Goal: Book appointment/travel/reservation

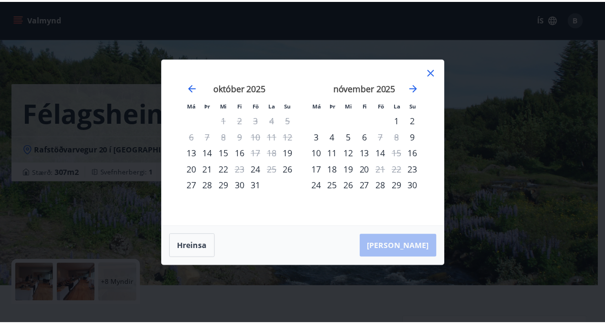
scroll to position [191, 0]
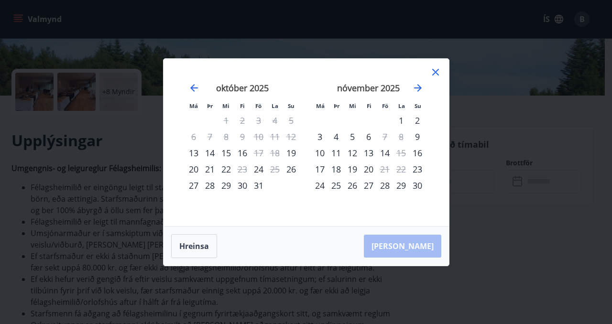
click at [386, 153] on div "14" at bounding box center [385, 153] width 16 height 16
click at [385, 154] on div "14" at bounding box center [385, 153] width 16 height 16
click at [201, 246] on button "Hreinsa" at bounding box center [194, 246] width 46 height 24
click at [439, 73] on icon at bounding box center [435, 71] width 11 height 11
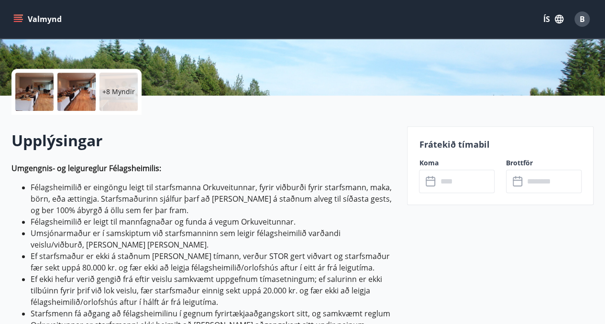
click at [430, 171] on div "​ ​" at bounding box center [457, 181] width 76 height 23
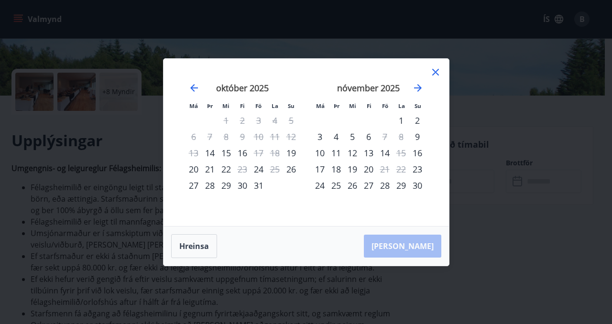
click at [385, 153] on div "14" at bounding box center [385, 153] width 16 height 16
click at [386, 184] on div "28" at bounding box center [385, 185] width 16 height 16
click at [434, 72] on icon at bounding box center [435, 72] width 7 height 7
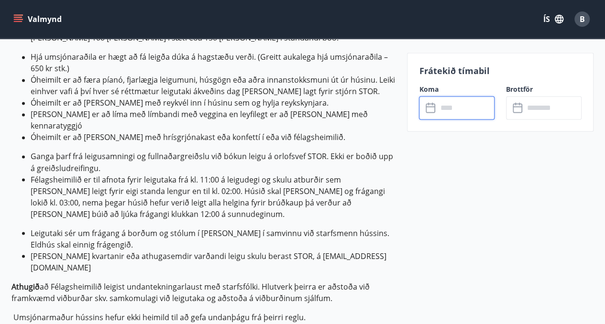
scroll to position [761, 0]
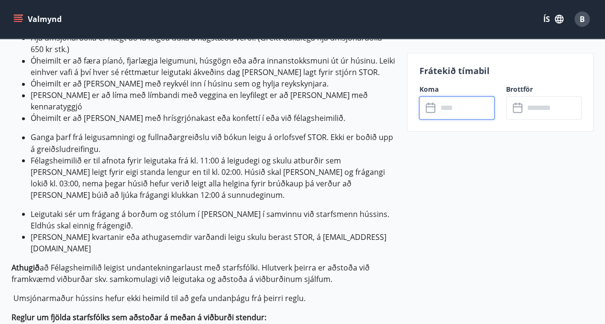
click at [445, 103] on input "text" at bounding box center [465, 107] width 57 height 23
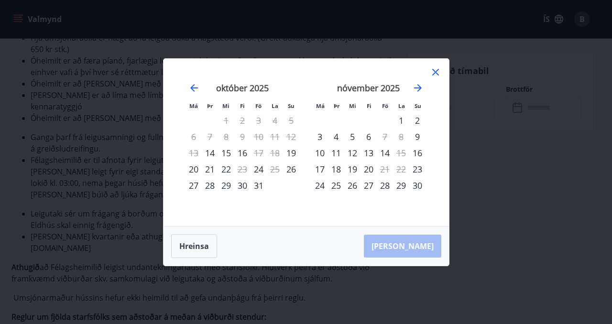
click at [386, 187] on div "28" at bounding box center [385, 185] width 16 height 16
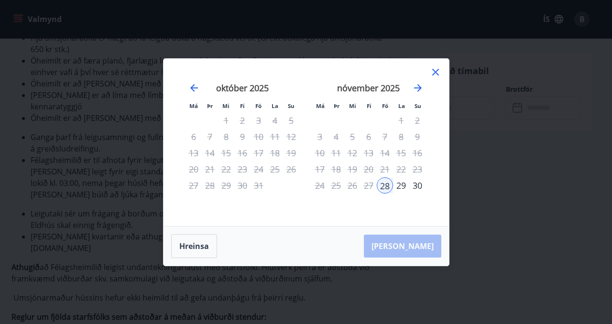
drag, startPoint x: 386, startPoint y: 187, endPoint x: 206, endPoint y: 233, distance: 185.0
click at [206, 233] on div "Má Þr Mi Fi Fö La Su Má Þr Mi Fi Fö La Su [DATE] 1 2 3 4 5 6 7 8 9 10 11 12 13 …" at bounding box center [306, 162] width 286 height 208
click at [201, 243] on button "Hreinsa" at bounding box center [194, 246] width 46 height 24
click at [386, 151] on div "14" at bounding box center [385, 153] width 16 height 16
click at [193, 242] on button "Hreinsa" at bounding box center [194, 246] width 46 height 24
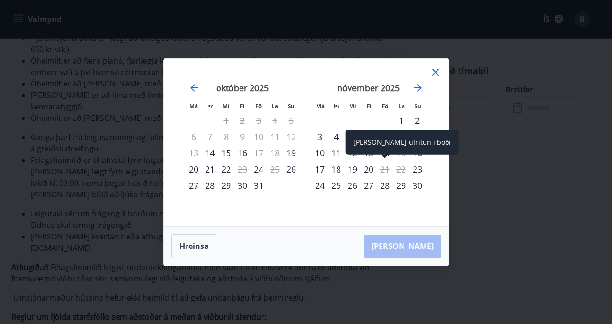
click at [383, 168] on div "21" at bounding box center [385, 169] width 16 height 16
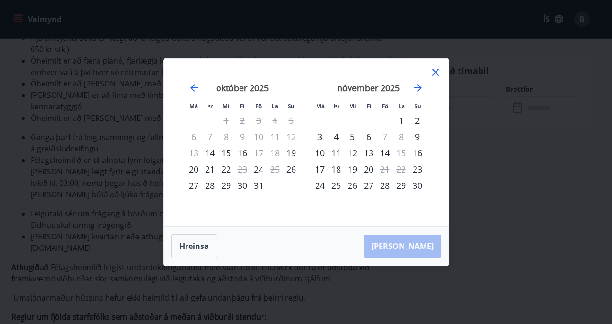
click at [384, 151] on div "14" at bounding box center [385, 153] width 16 height 16
click at [421, 247] on div "[PERSON_NAME]" at bounding box center [305, 246] width 285 height 39
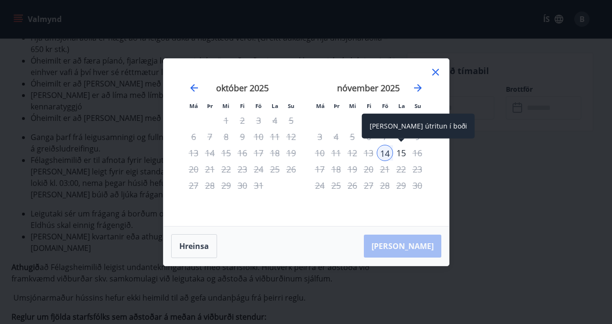
click at [400, 155] on div "15" at bounding box center [401, 153] width 16 height 16
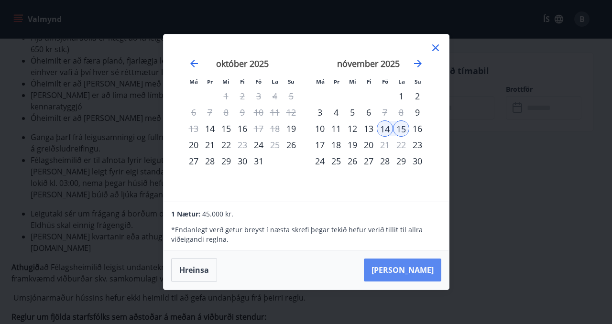
click at [422, 272] on button "[PERSON_NAME]" at bounding box center [402, 270] width 77 height 23
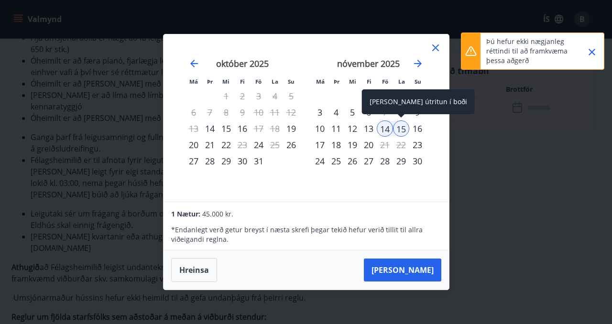
click at [405, 129] on div "15" at bounding box center [401, 128] width 16 height 16
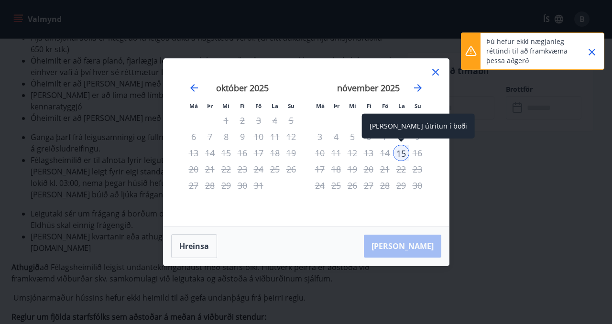
click at [403, 157] on div "15" at bounding box center [401, 153] width 16 height 16
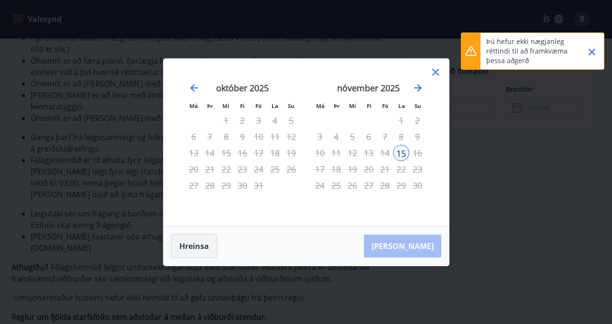
click at [205, 246] on button "Hreinsa" at bounding box center [194, 246] width 46 height 24
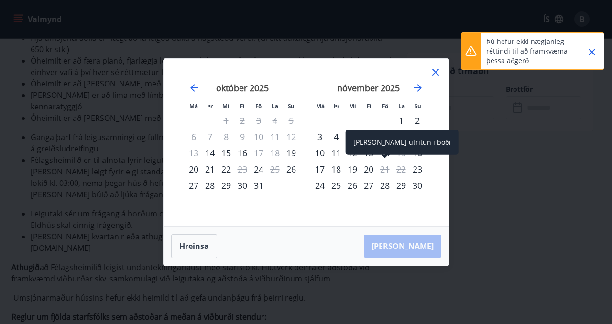
click at [383, 151] on div "[PERSON_NAME] útritun í boði" at bounding box center [402, 142] width 113 height 25
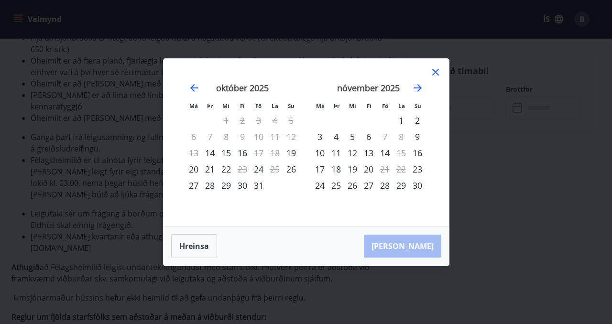
click at [386, 154] on div "14" at bounding box center [385, 153] width 16 height 16
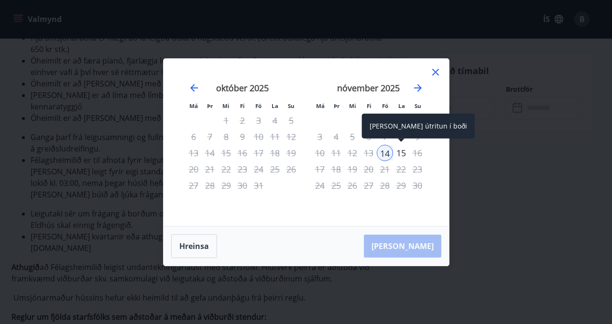
click at [399, 154] on div "15" at bounding box center [401, 153] width 16 height 16
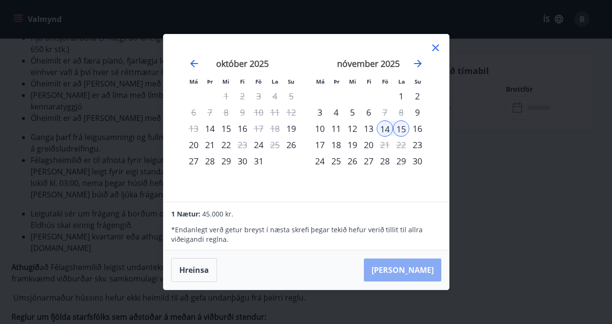
click at [433, 272] on button "[PERSON_NAME]" at bounding box center [402, 270] width 77 height 23
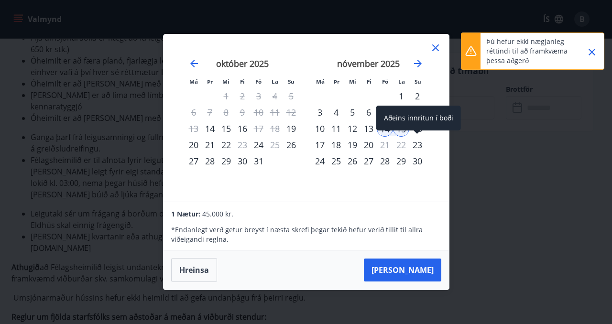
click at [404, 126] on div "Aðeins innritun í boði" at bounding box center [418, 118] width 85 height 25
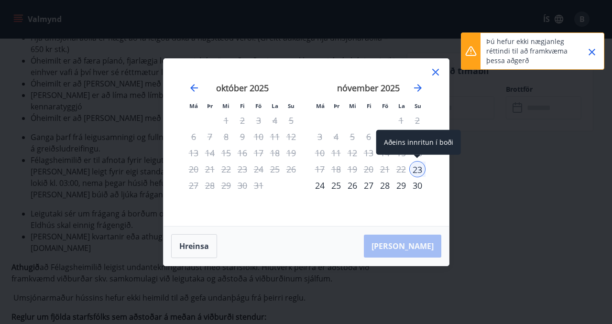
click at [419, 170] on div "23" at bounding box center [417, 169] width 16 height 16
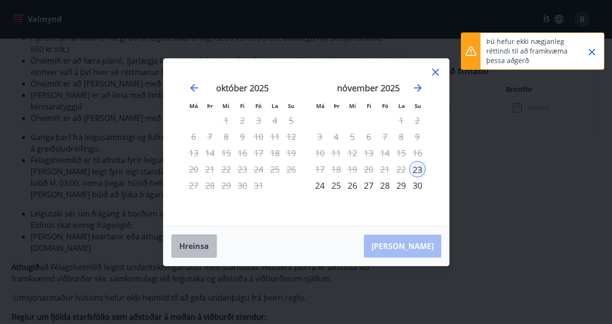
click at [205, 245] on button "Hreinsa" at bounding box center [194, 246] width 46 height 24
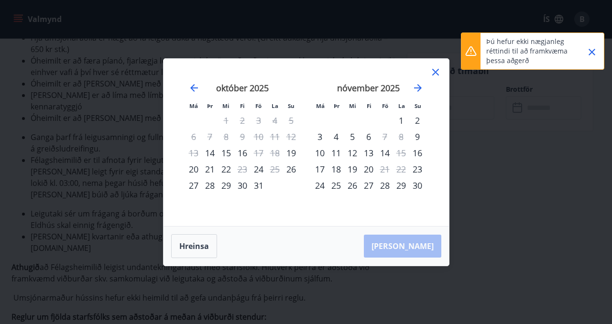
click at [384, 189] on div "28" at bounding box center [385, 185] width 16 height 16
click at [401, 189] on div "29" at bounding box center [401, 185] width 16 height 16
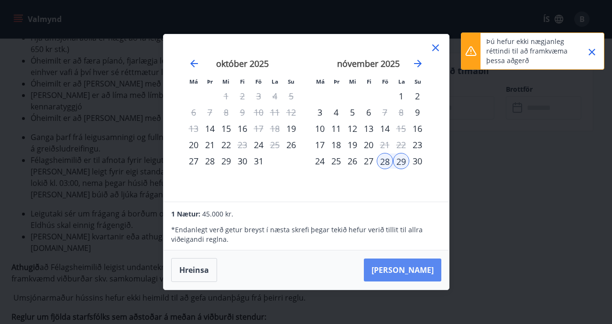
click at [422, 264] on button "[PERSON_NAME]" at bounding box center [402, 270] width 77 height 23
click at [416, 153] on div "30" at bounding box center [417, 161] width 16 height 16
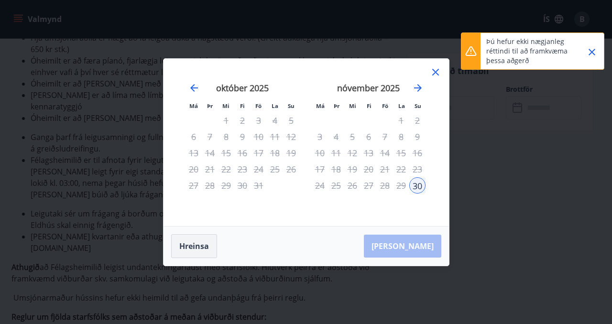
click at [191, 254] on button "Hreinsa" at bounding box center [194, 246] width 46 height 24
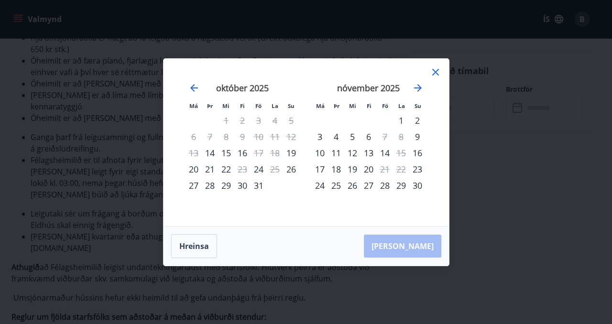
click at [387, 188] on div "28" at bounding box center [385, 185] width 16 height 16
click at [421, 247] on div "[PERSON_NAME]" at bounding box center [305, 246] width 285 height 39
click at [402, 188] on div "29" at bounding box center [401, 185] width 16 height 16
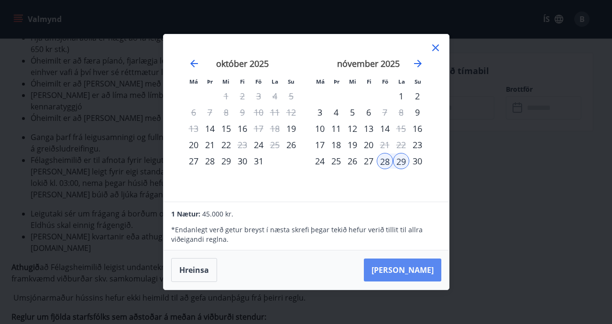
click at [409, 272] on button "[PERSON_NAME]" at bounding box center [402, 270] width 77 height 23
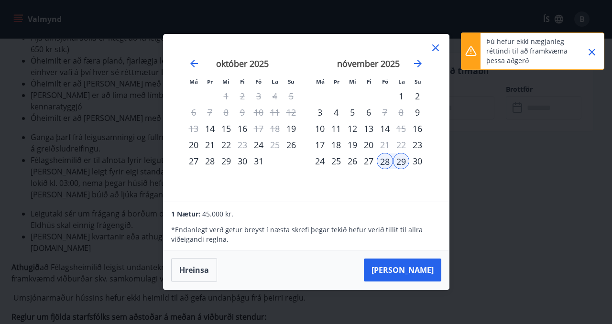
click at [434, 47] on icon at bounding box center [435, 47] width 7 height 7
